Goal: Transaction & Acquisition: Purchase product/service

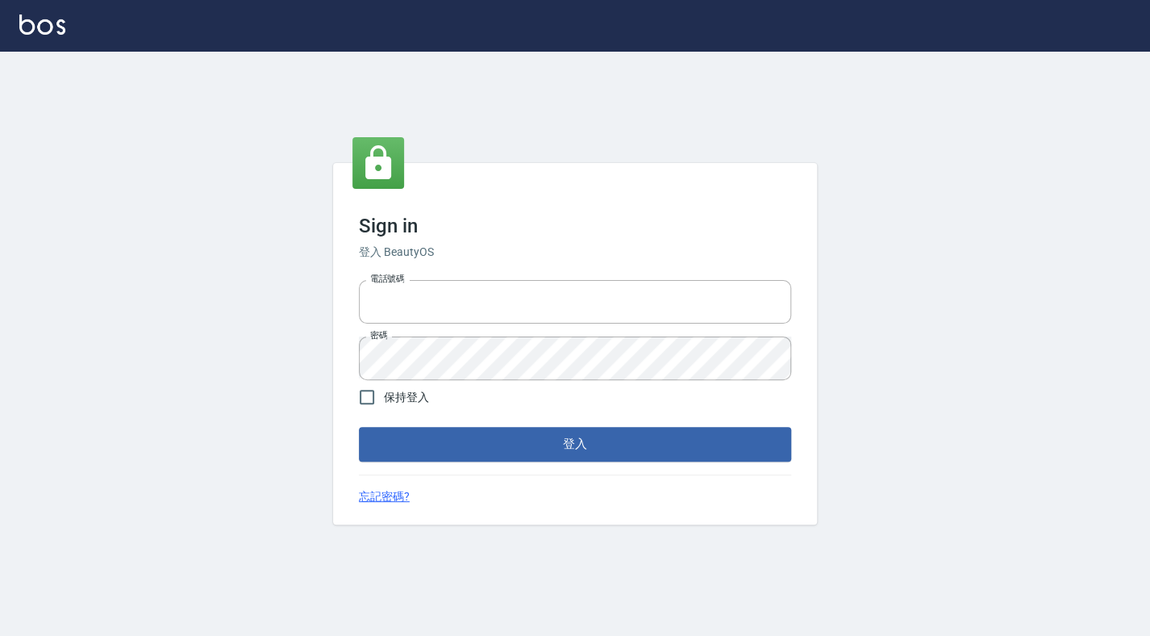
type input "6430581"
click at [386, 391] on span "保持登入" at bounding box center [406, 397] width 45 height 17
click at [384, 391] on input "保持登入" at bounding box center [367, 397] width 34 height 34
checkbox input "true"
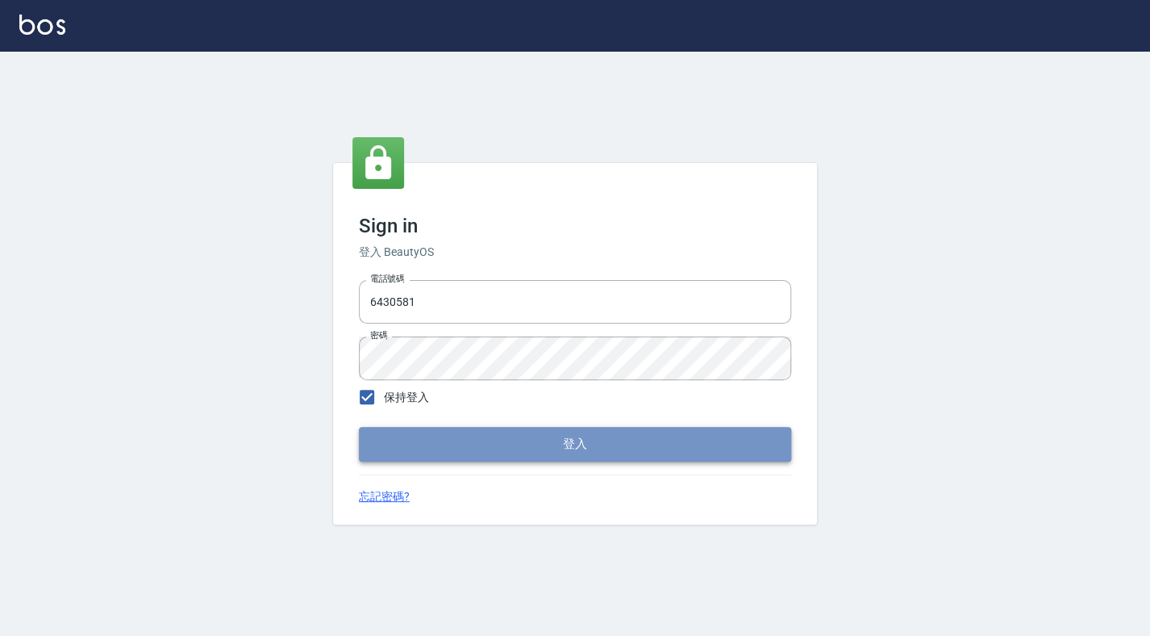
click at [407, 431] on button "登入" at bounding box center [575, 444] width 432 height 34
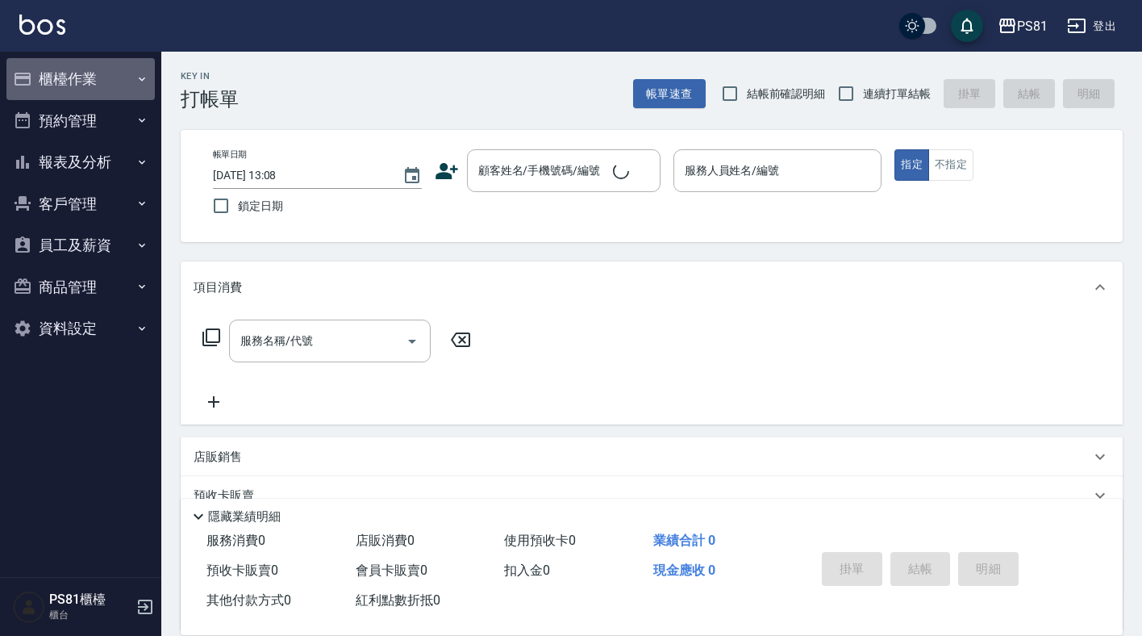
click at [64, 69] on button "櫃檯作業" at bounding box center [80, 79] width 148 height 42
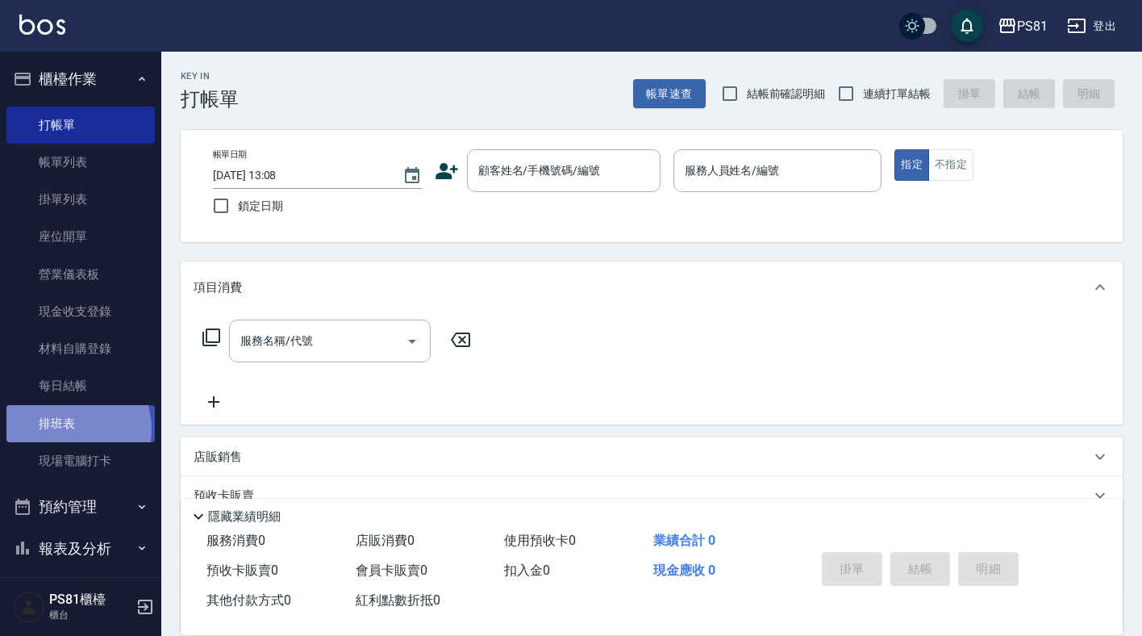
click at [66, 428] on link "排班表" at bounding box center [80, 423] width 148 height 37
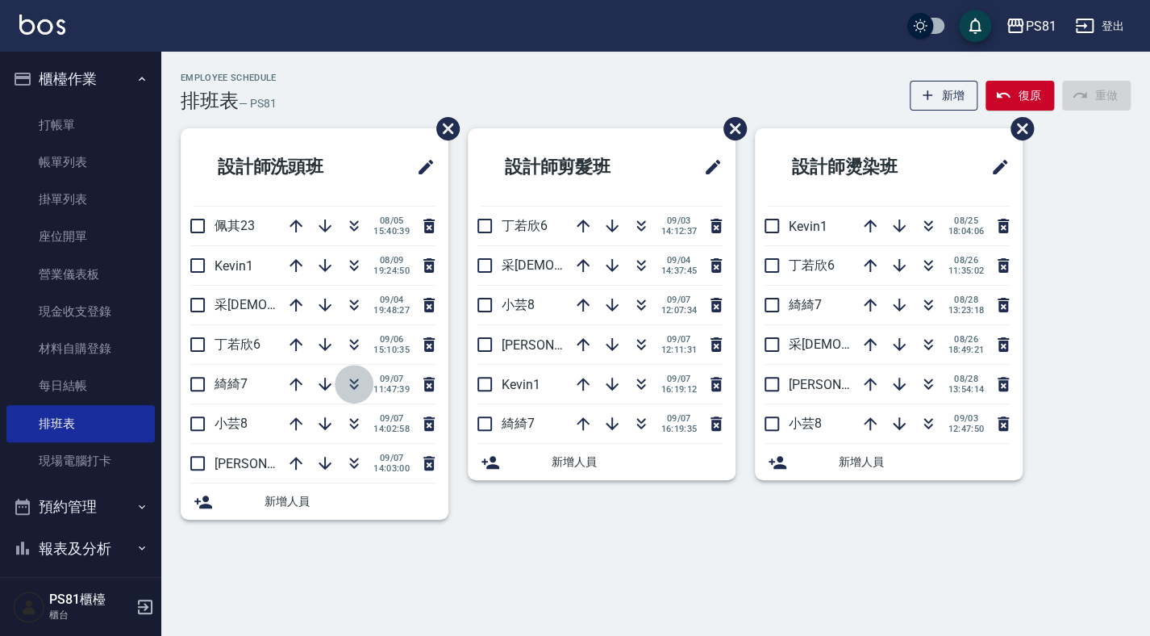
click at [355, 382] on icon "button" at bounding box center [353, 383] width 19 height 19
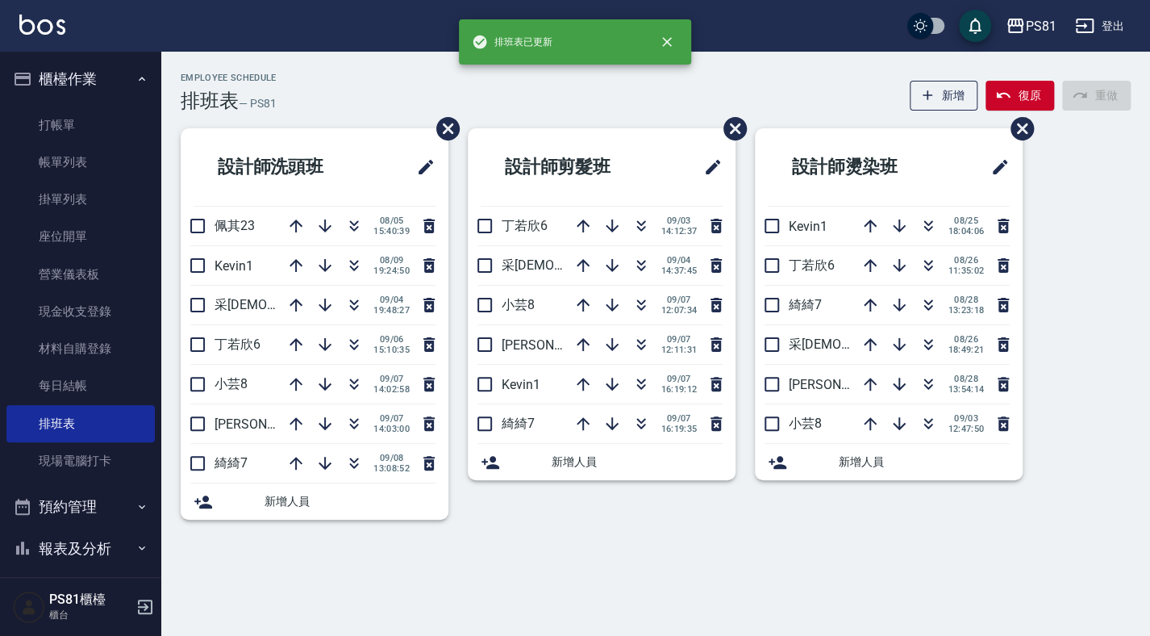
drag, startPoint x: 548, startPoint y: 520, endPoint x: 579, endPoint y: 556, distance: 46.9
click at [558, 527] on div "設計師剪髮班 [PERSON_NAME]6 [DATE] 14:12:37 采[PERSON_NAME]2 [DATE] 14:37:45 小芸8 [DATE…" at bounding box center [591, 333] width 287 height 411
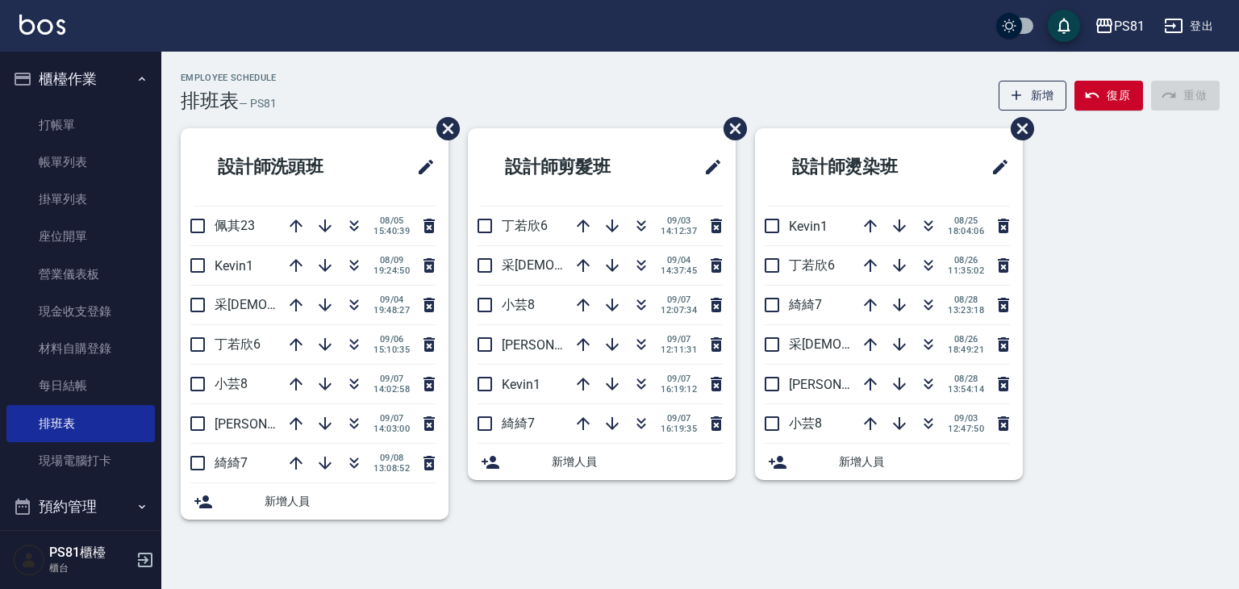
click at [1104, 556] on div "Employee Schedule 排班表 — PS81 新增 復原 重做 設計師洗頭班 佩其23 [DATE] 15:40:39 Kevin1 [DATE]…" at bounding box center [619, 294] width 1239 height 589
click at [942, 577] on div "Employee Schedule 排班表 — PS81 新增 復原 重做 設計師洗頭班 佩其23 [DATE] 15:40:39 Kevin1 [DATE]…" at bounding box center [619, 294] width 1239 height 589
click at [644, 298] on icon "button" at bounding box center [641, 304] width 19 height 19
click at [352, 382] on icon "button" at bounding box center [354, 381] width 9 height 6
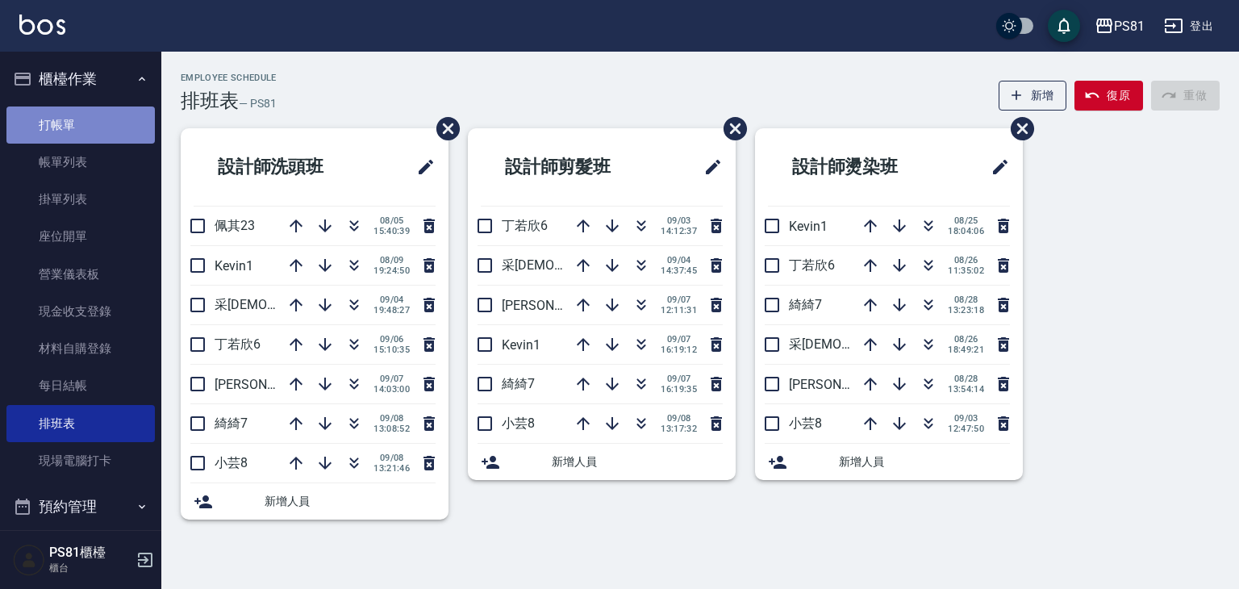
click at [84, 110] on link "打帳單" at bounding box center [80, 124] width 148 height 37
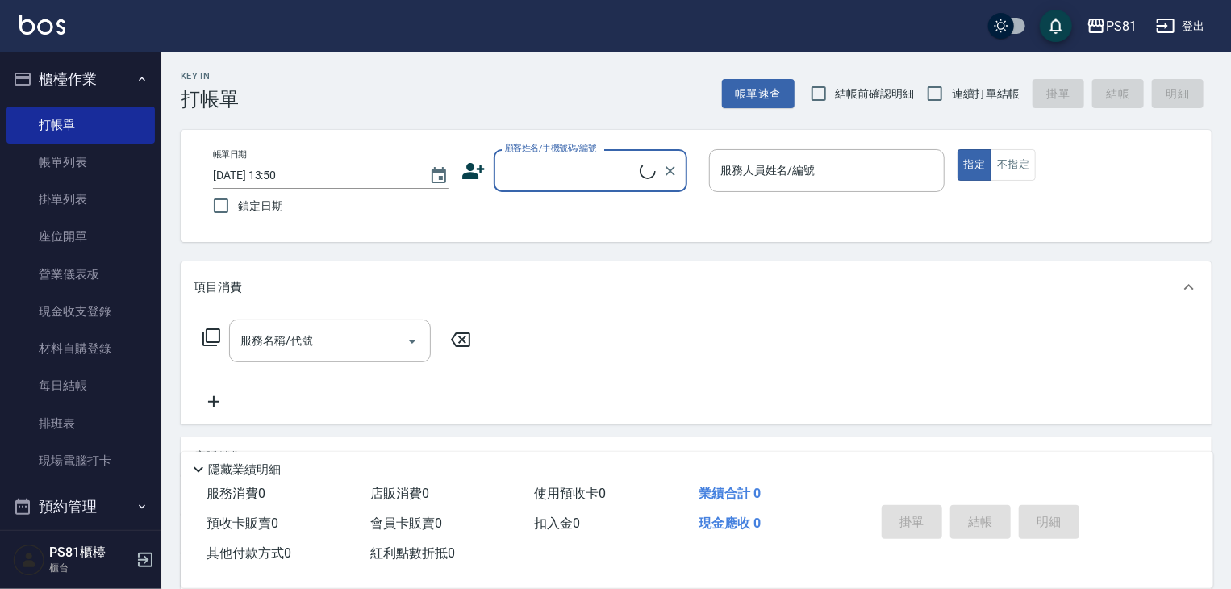
click at [578, 156] on div "顧客姓名/手機號碼/編號" at bounding box center [591, 170] width 194 height 43
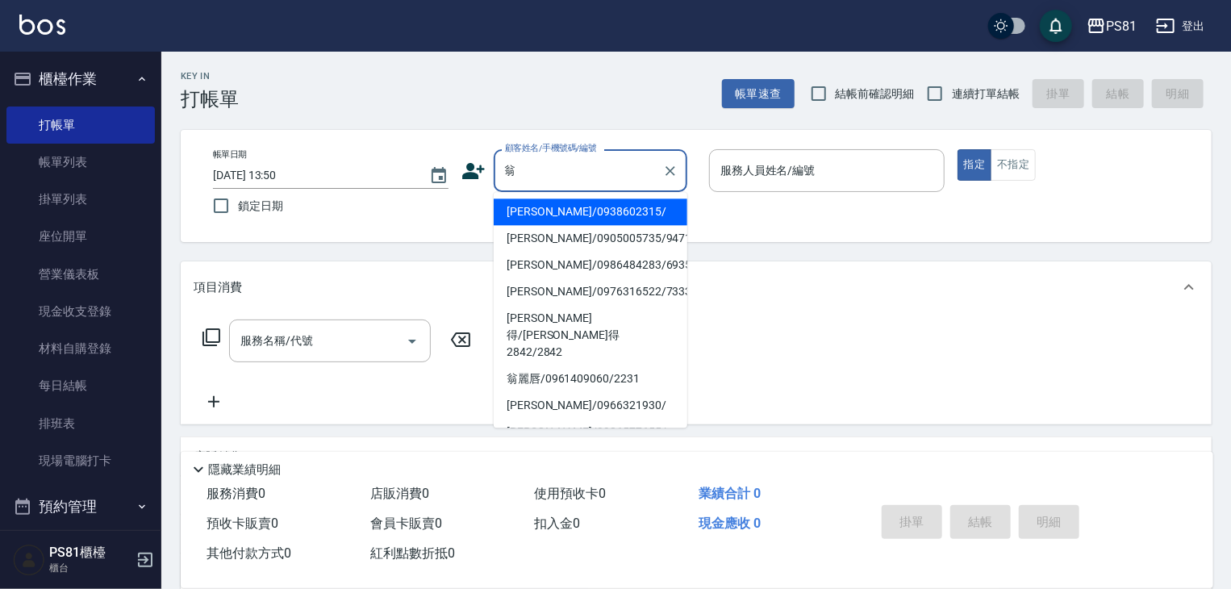
click at [567, 202] on li "[PERSON_NAME]/0938602315/" at bounding box center [591, 211] width 194 height 27
type input "[PERSON_NAME]/0938602315/"
type input "小芸-8"
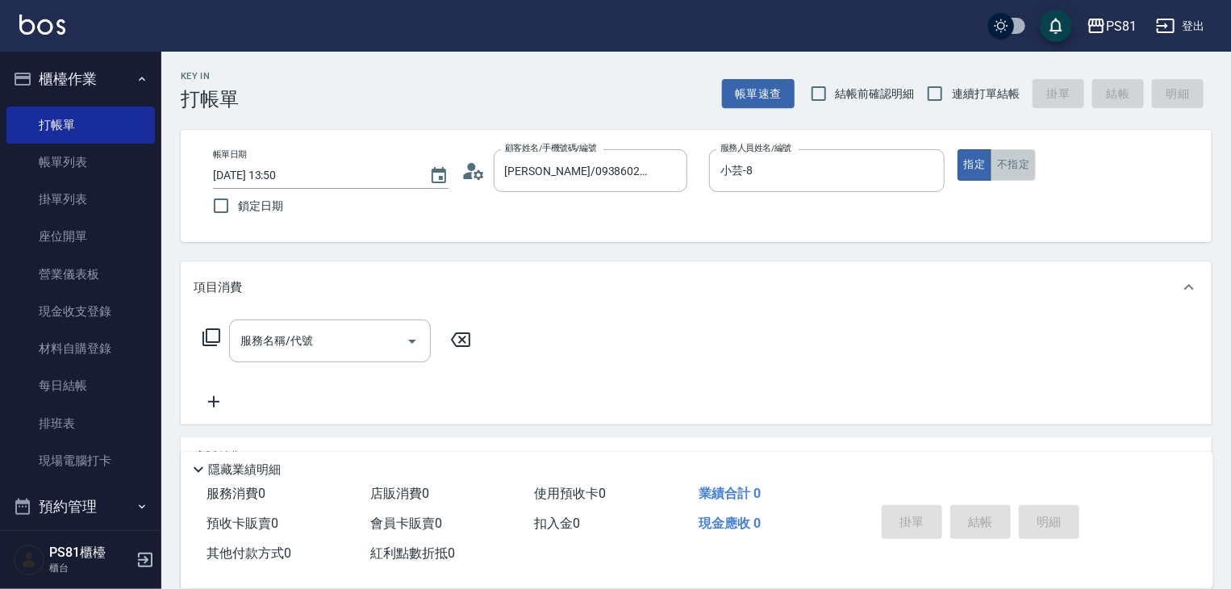
click at [1026, 156] on button "不指定" at bounding box center [1012, 164] width 45 height 31
click at [987, 94] on span "連續打單結帳" at bounding box center [986, 93] width 68 height 17
click at [952, 94] on input "連續打單結帳" at bounding box center [935, 94] width 34 height 34
checkbox input "true"
click at [283, 357] on div "服務名稱/代號" at bounding box center [330, 340] width 202 height 43
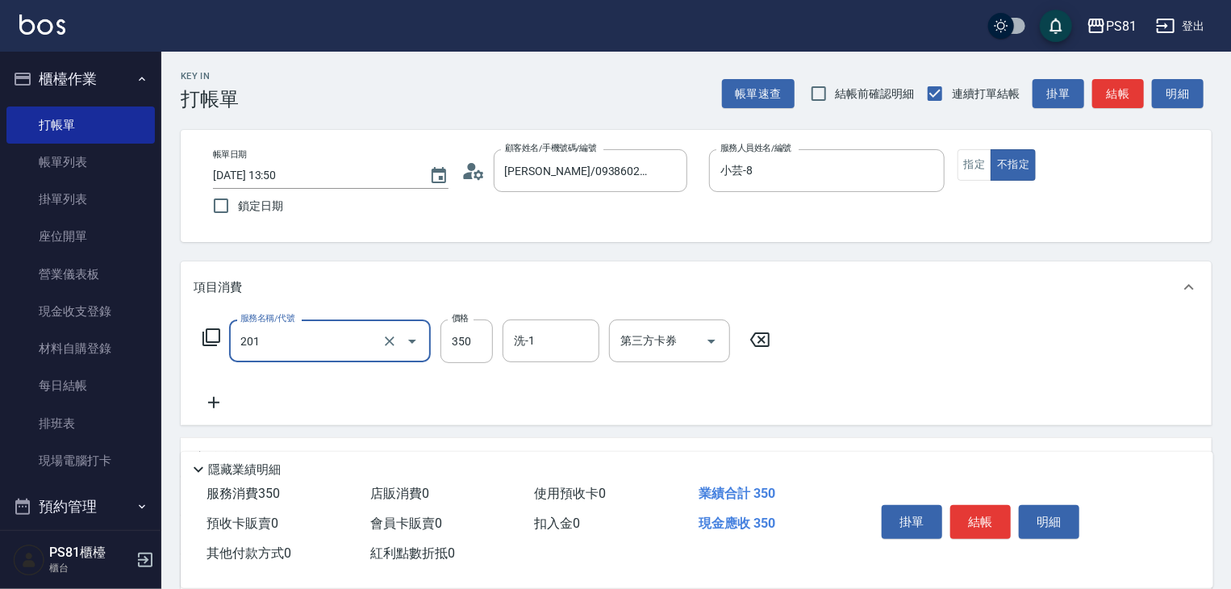
type input "洗剪350(201)"
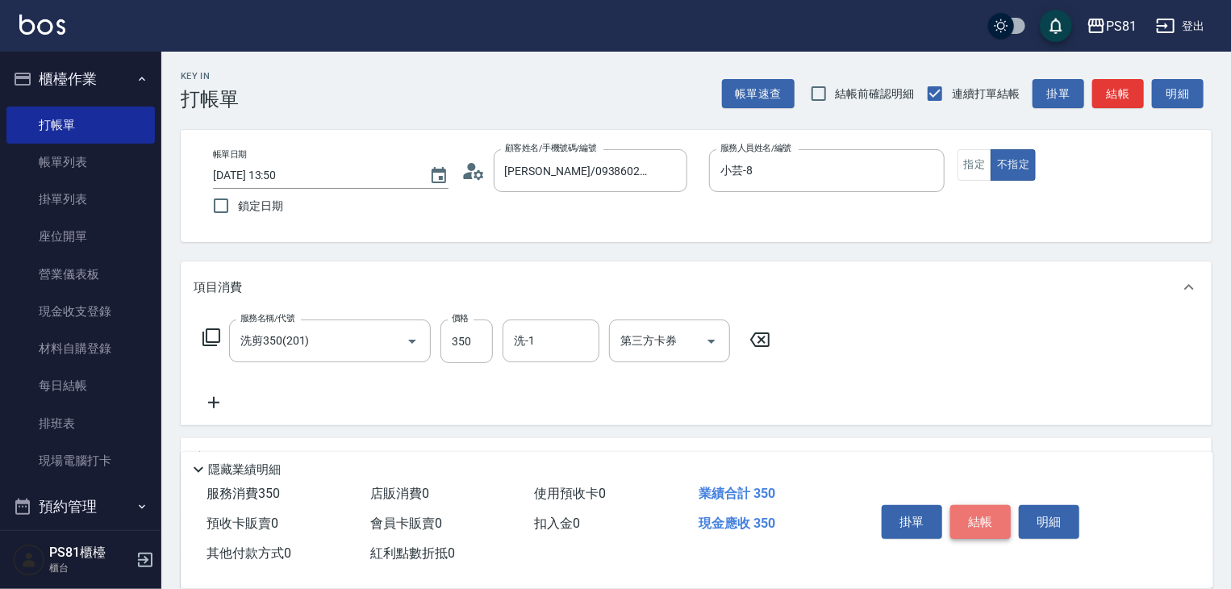
click at [990, 509] on button "結帳" at bounding box center [980, 522] width 60 height 34
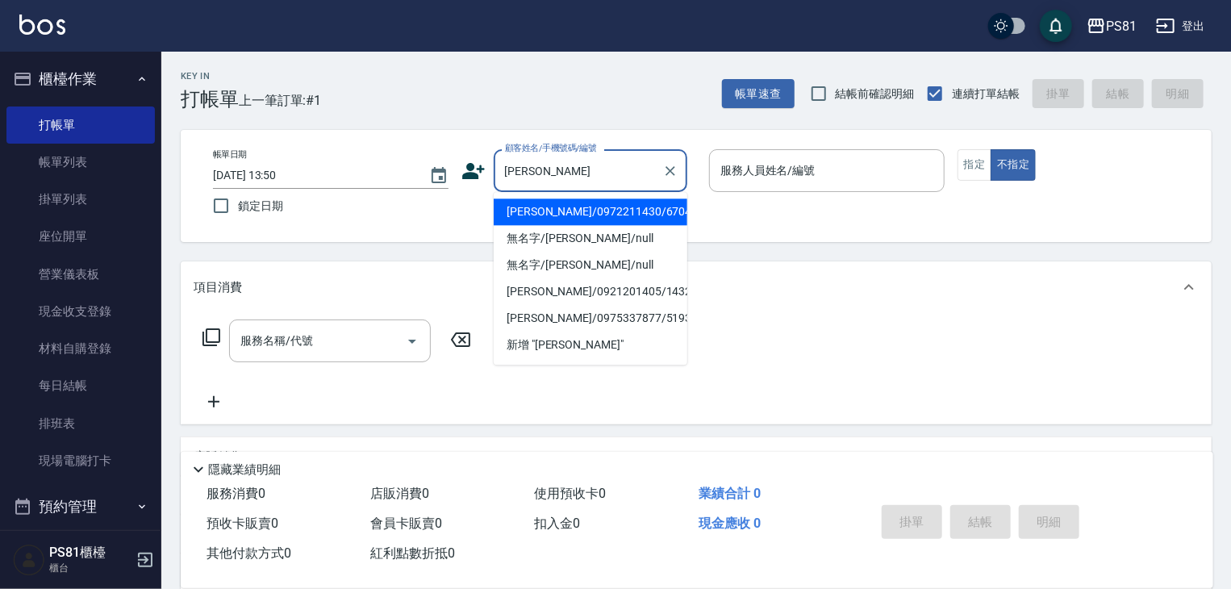
click at [595, 207] on li "[PERSON_NAME]/0972211430/6704" at bounding box center [591, 211] width 194 height 27
type input "[PERSON_NAME]/0972211430/6704"
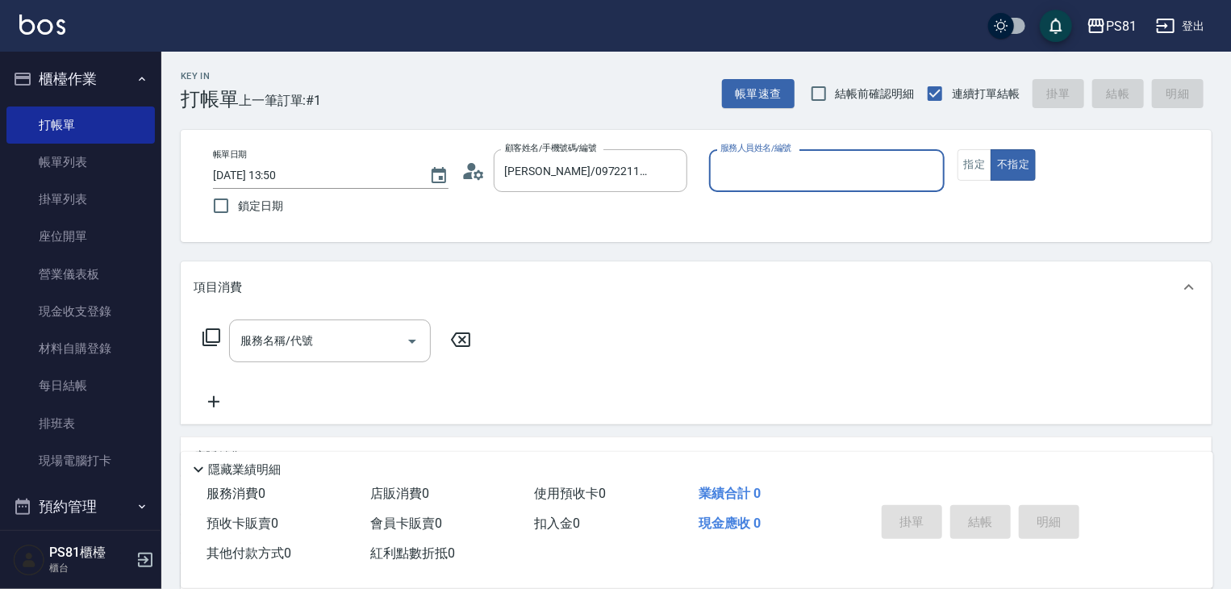
type input "[PERSON_NAME]-6"
click at [928, 163] on icon "Clear" at bounding box center [927, 171] width 16 height 16
click at [883, 173] on input "服務人員姓名/編號" at bounding box center [826, 170] width 221 height 28
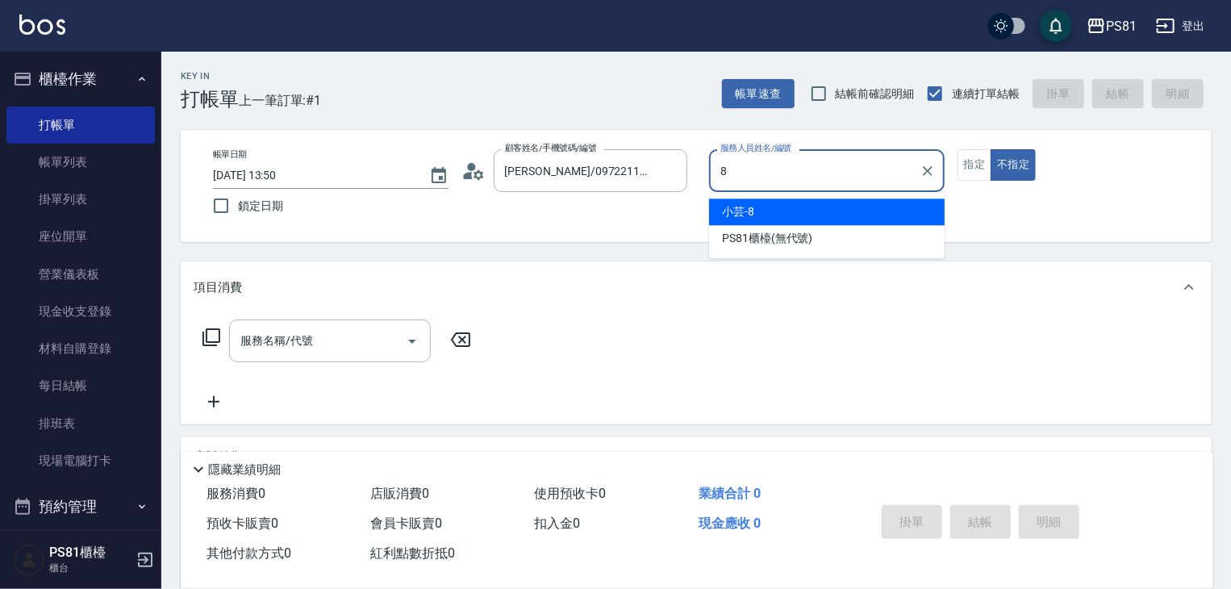
type input "小芸-8"
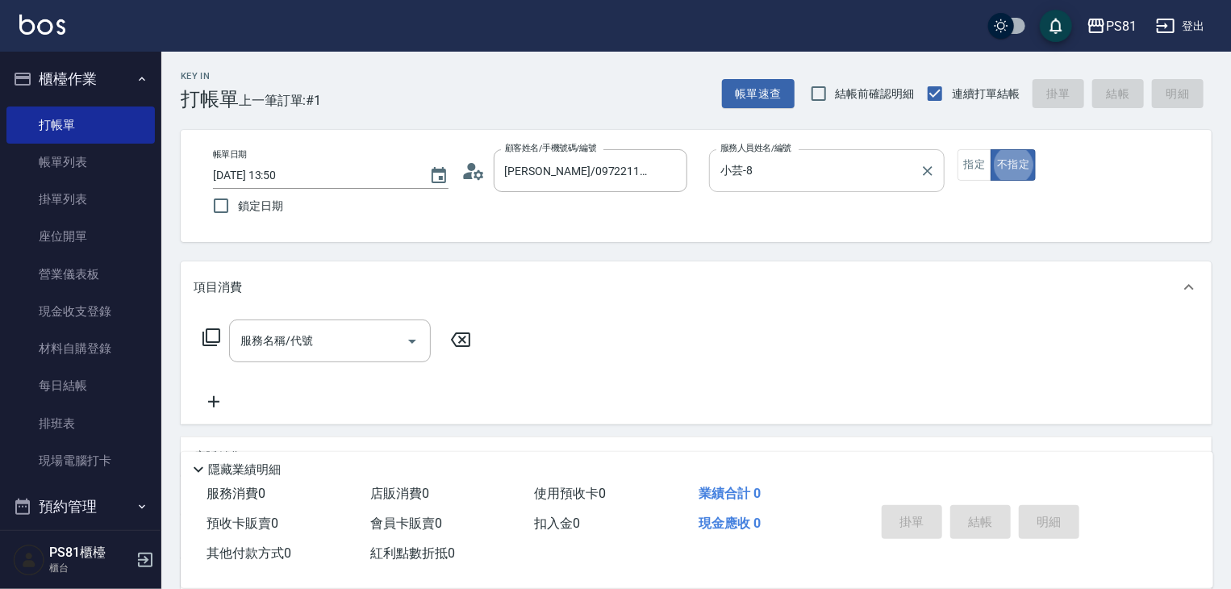
type button "false"
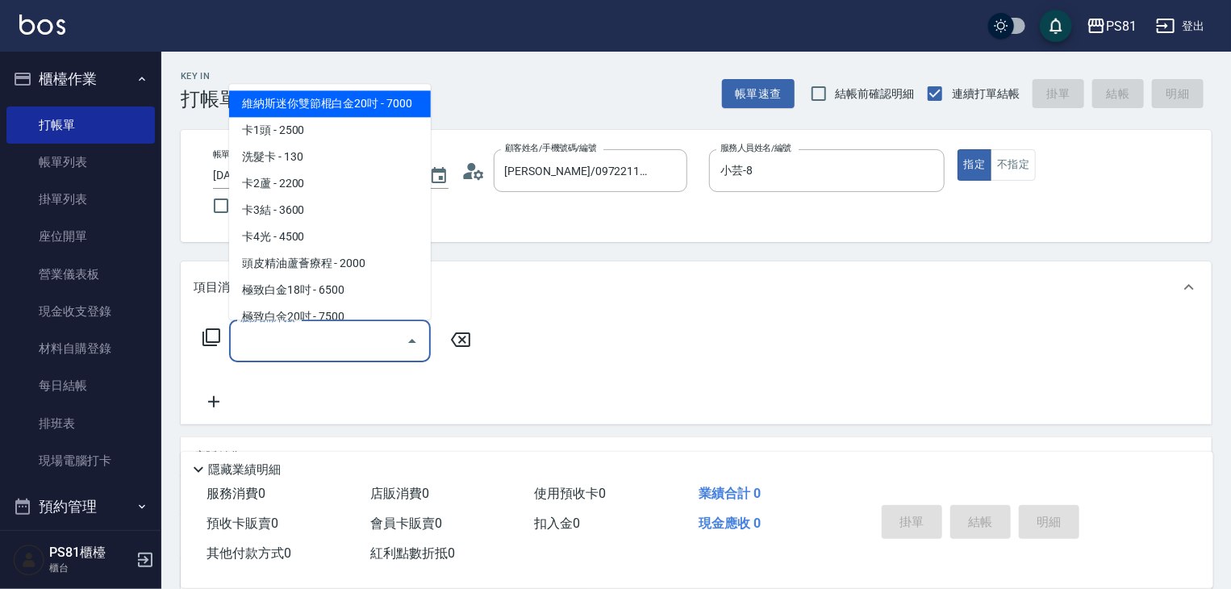
click at [285, 332] on input "服務名稱/代號" at bounding box center [317, 341] width 163 height 28
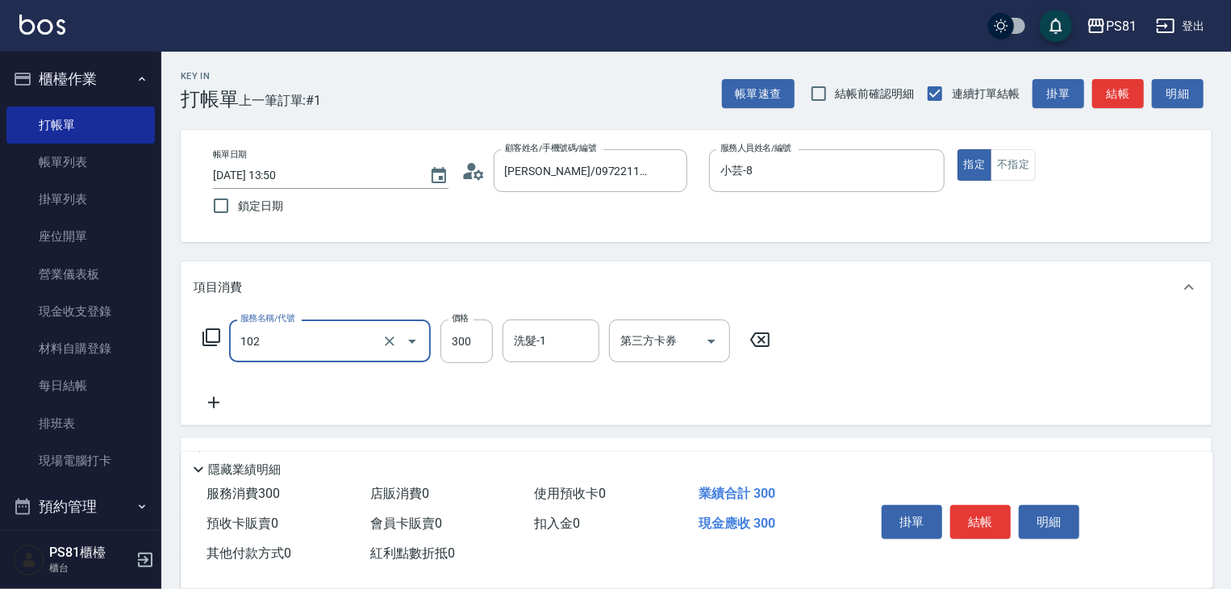
type input "保濕洗(102)"
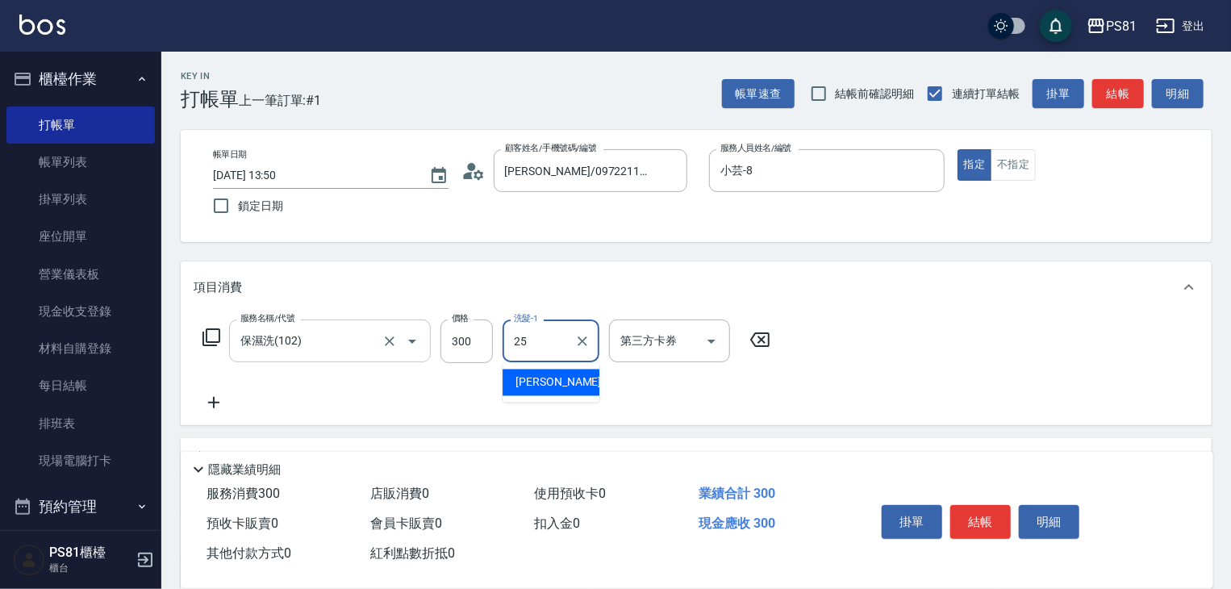
type input "[PERSON_NAME]-25"
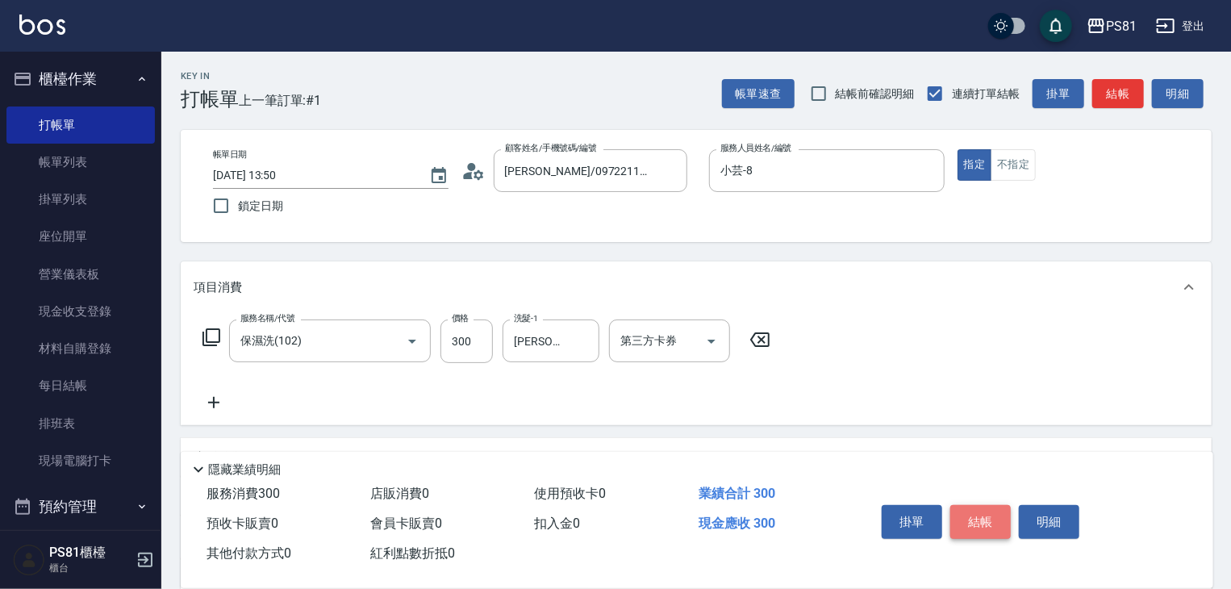
click at [969, 513] on button "結帳" at bounding box center [980, 522] width 60 height 34
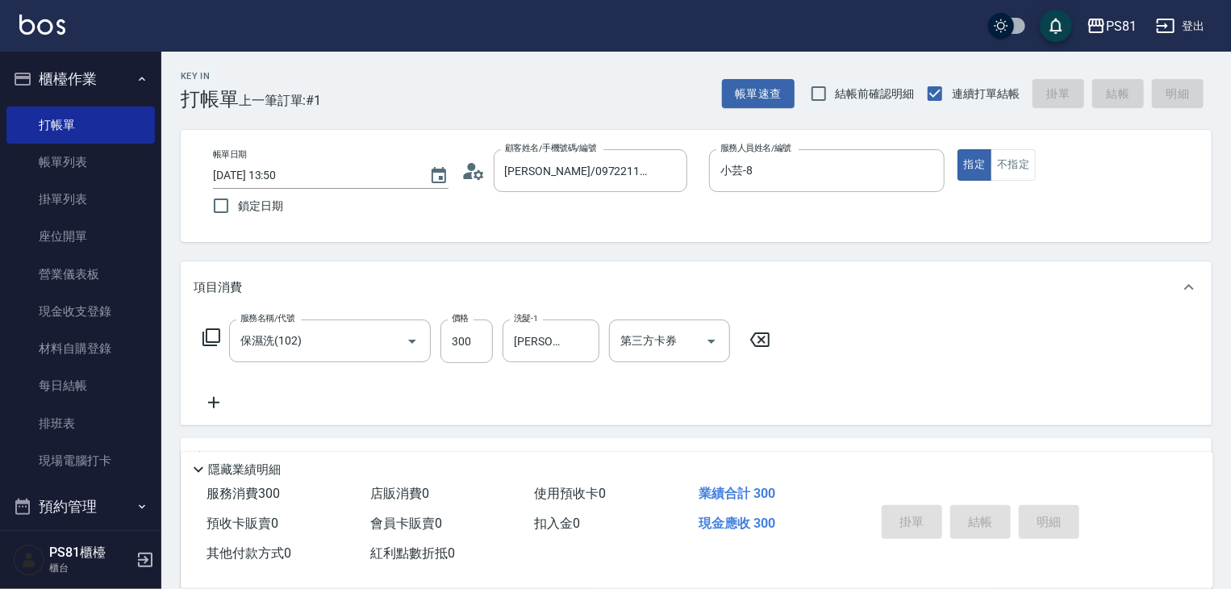
type input "[DATE] 14:11"
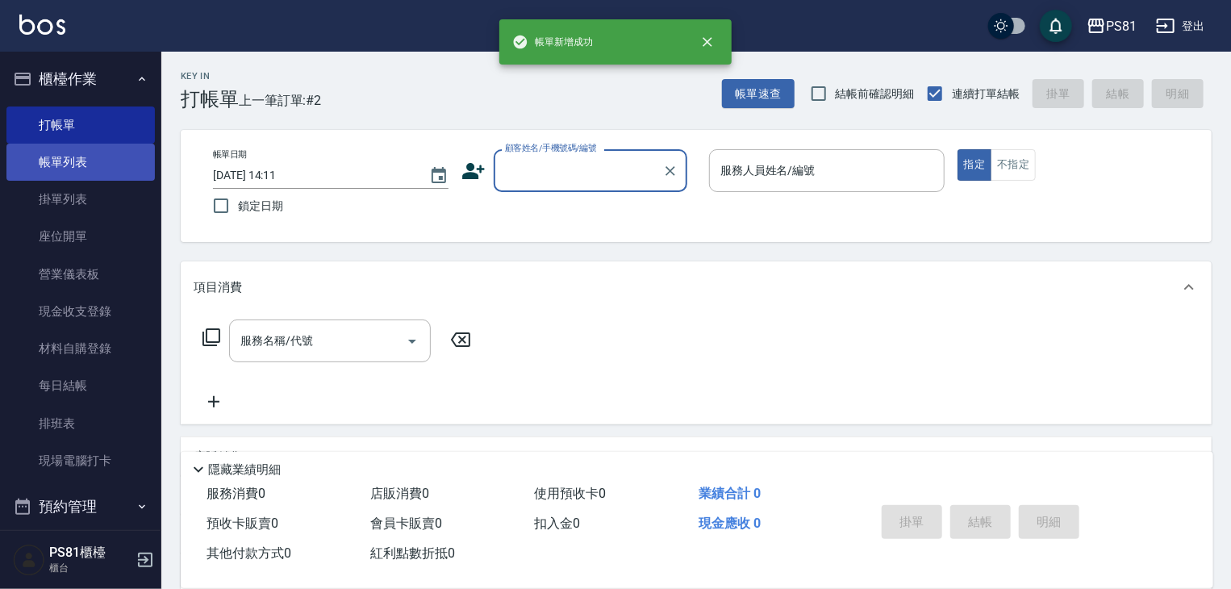
click at [64, 156] on link "帳單列表" at bounding box center [80, 162] width 148 height 37
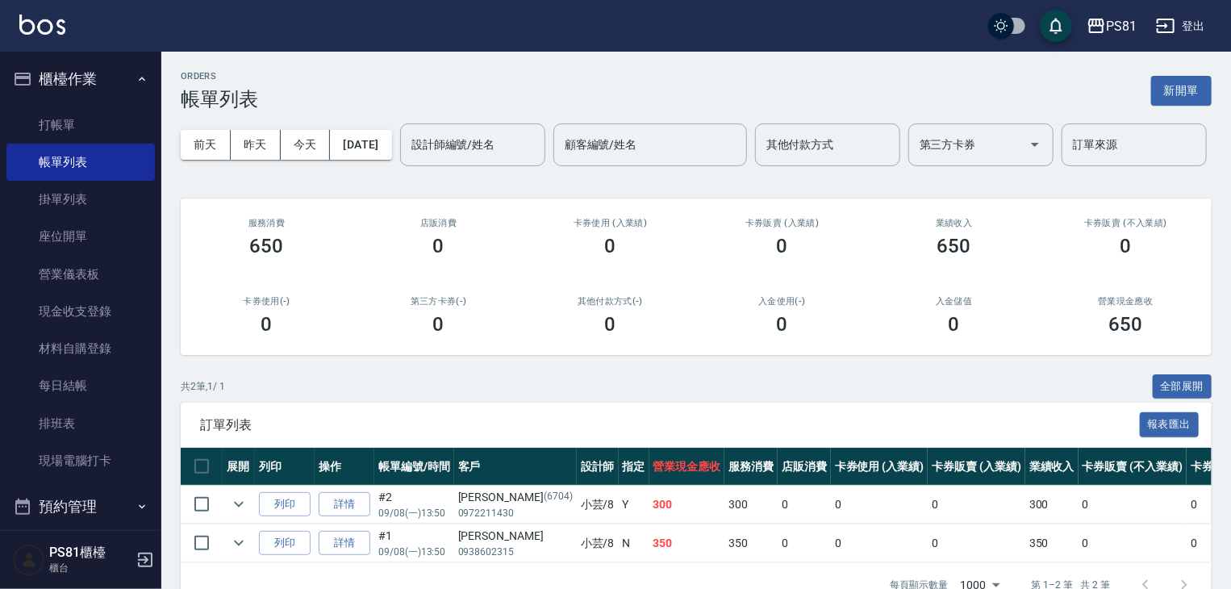
scroll to position [100, 0]
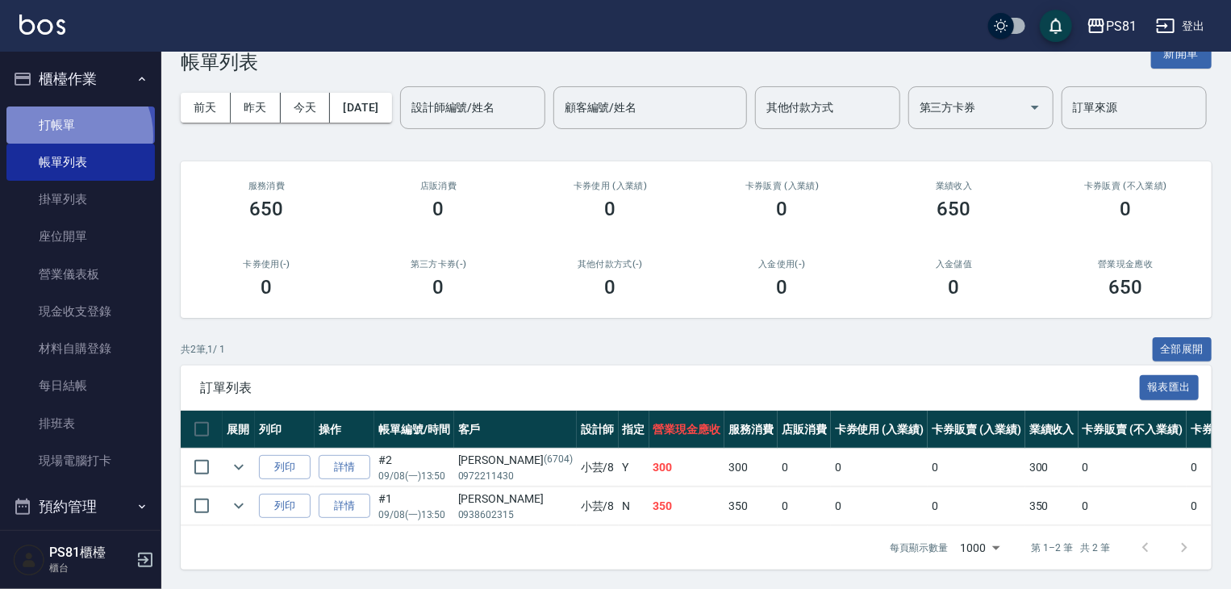
click at [68, 136] on link "打帳單" at bounding box center [80, 124] width 148 height 37
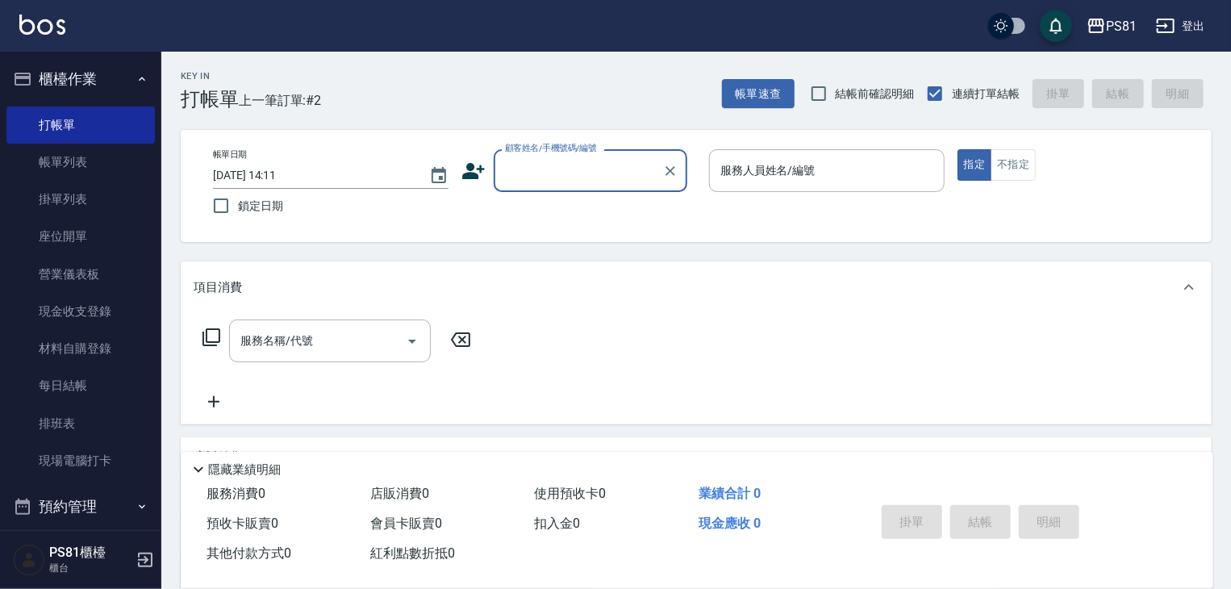
drag, startPoint x: 362, startPoint y: 9, endPoint x: 381, endPoint y: -13, distance: 28.6
click at [381, 0] on html "PS81 登出 櫃檯作業 打帳單 帳單列表 掛單列表 座位開單 營業儀表板 現金收支登錄 材料自購登錄 每日結帳 排班表 現場電腦打卡 預約管理 預約管理 單…" at bounding box center [615, 392] width 1231 height 784
click at [941, 375] on div "服務名稱/代號 服務名稱/代號" at bounding box center [696, 368] width 1031 height 111
click at [1003, 471] on div "Key In 打帳單 上一筆訂單:#2 帳單速查 結帳前確認明細 連續打單結帳 掛單 結帳 明細 帳單日期 [DATE] 14:11 鎖定日期 顧客姓名/手機…" at bounding box center [696, 418] width 1070 height 732
drag, startPoint x: 10, startPoint y: 370, endPoint x: 684, endPoint y: 431, distance: 676.2
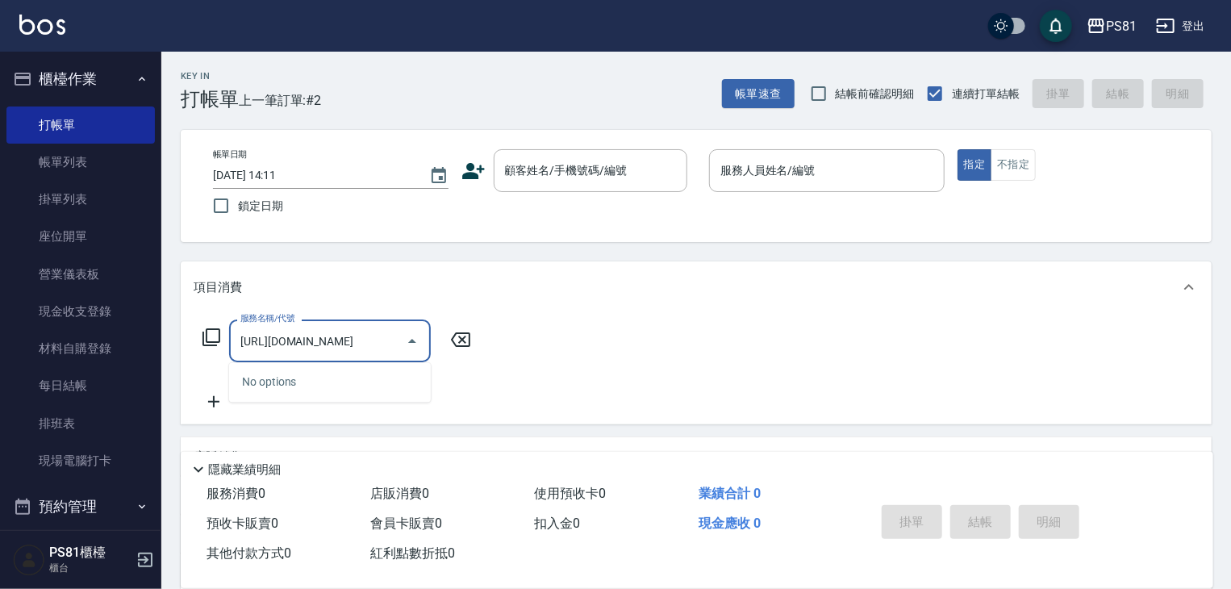
type input "[URL][DOMAIN_NAME]"
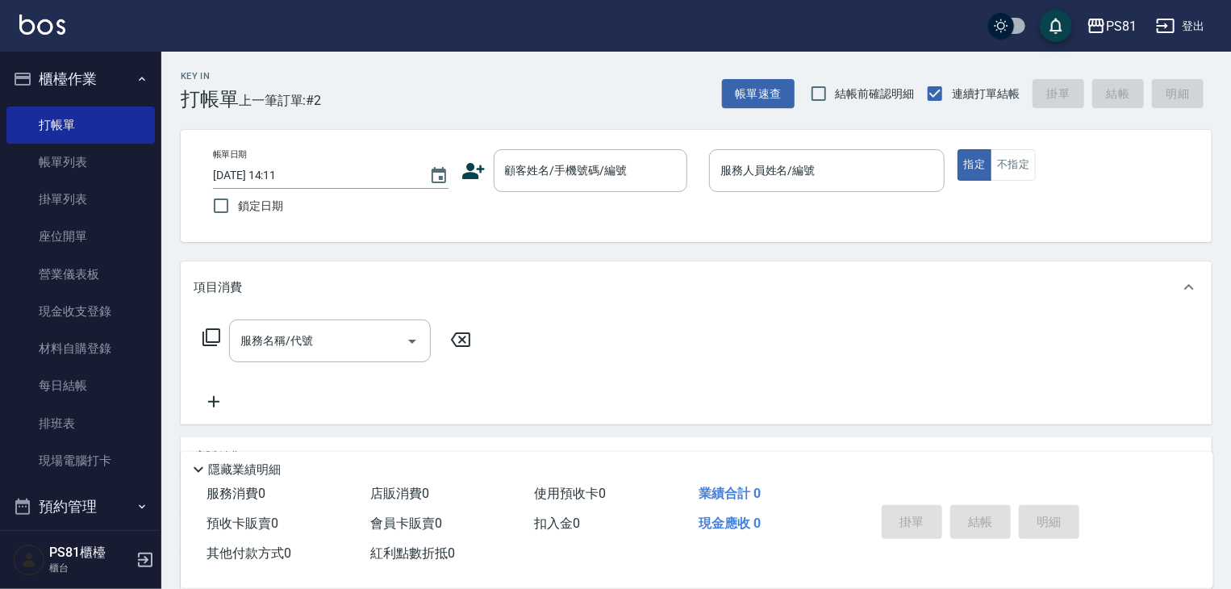
drag, startPoint x: 503, startPoint y: 394, endPoint x: 361, endPoint y: 391, distance: 142.0
click at [357, 394] on div "服務名稱/代號 服務名稱/代號" at bounding box center [696, 368] width 1031 height 111
